Goal: Task Accomplishment & Management: Use online tool/utility

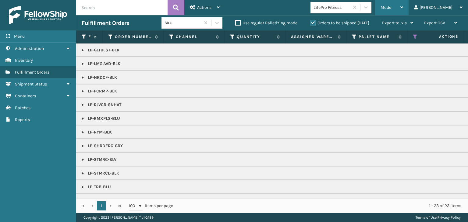
click at [391, 8] on span "Mode" at bounding box center [385, 7] width 11 height 5
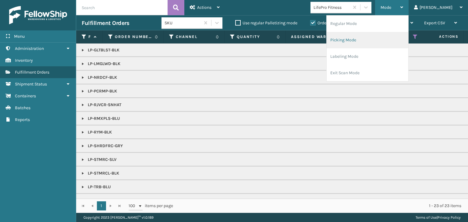
click at [391, 37] on li "Picking Mode" at bounding box center [367, 40] width 82 height 16
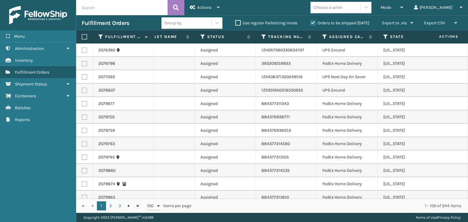
click at [321, 38] on th "Assigned Carrier Service" at bounding box center [347, 36] width 61 height 13
click at [324, 37] on icon at bounding box center [324, 36] width 5 height 5
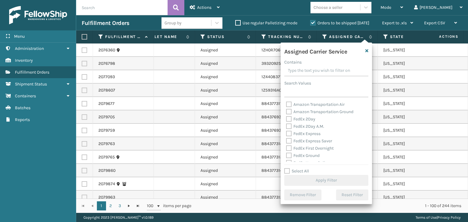
click at [303, 171] on label "Select All" at bounding box center [296, 171] width 25 height 5
click at [303, 168] on input "Select All" at bounding box center [329, 168] width 91 height 1
checkbox input "true"
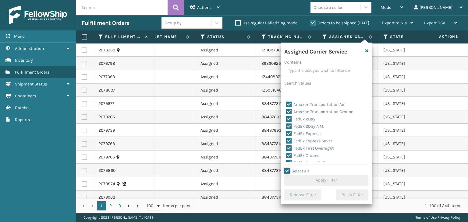
checkbox input "true"
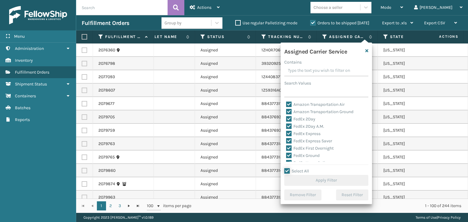
checkbox input "true"
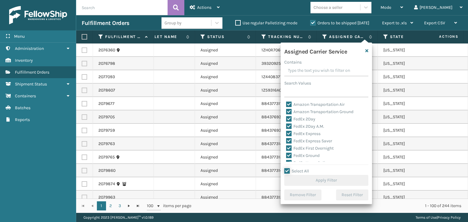
checkbox input "true"
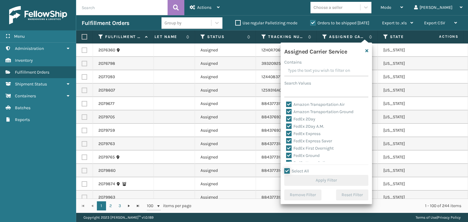
checkbox input "true"
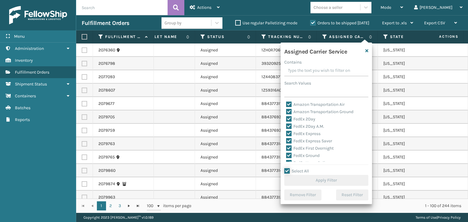
checkbox input "true"
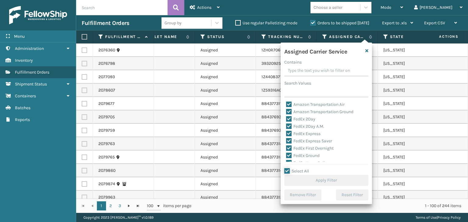
checkbox input "true"
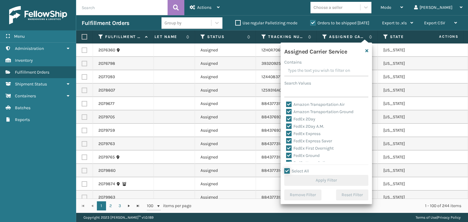
checkbox input "true"
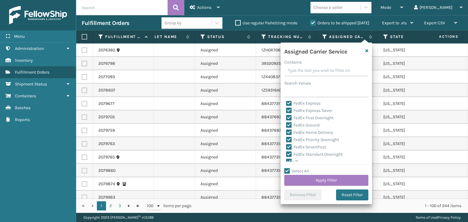
click at [290, 160] on label "LTL" at bounding box center [292, 161] width 13 height 5
click at [286, 160] on input "LTL" at bounding box center [286, 160] width 0 height 4
checkbox input "false"
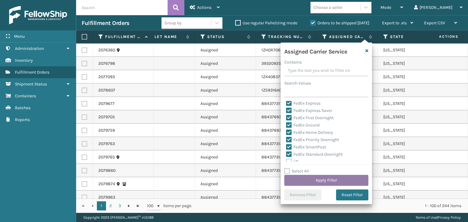
click at [308, 183] on button "Apply Filter" at bounding box center [326, 180] width 84 height 11
